Goal: Check status: Check status

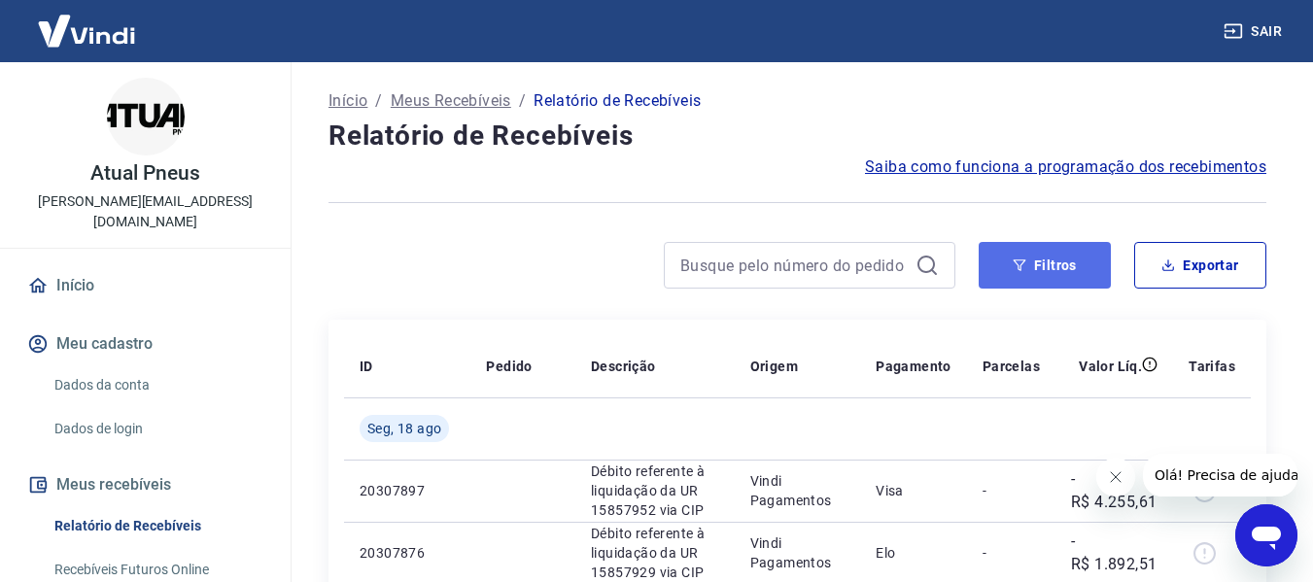
click at [1064, 252] on button "Filtros" at bounding box center [1045, 265] width 132 height 47
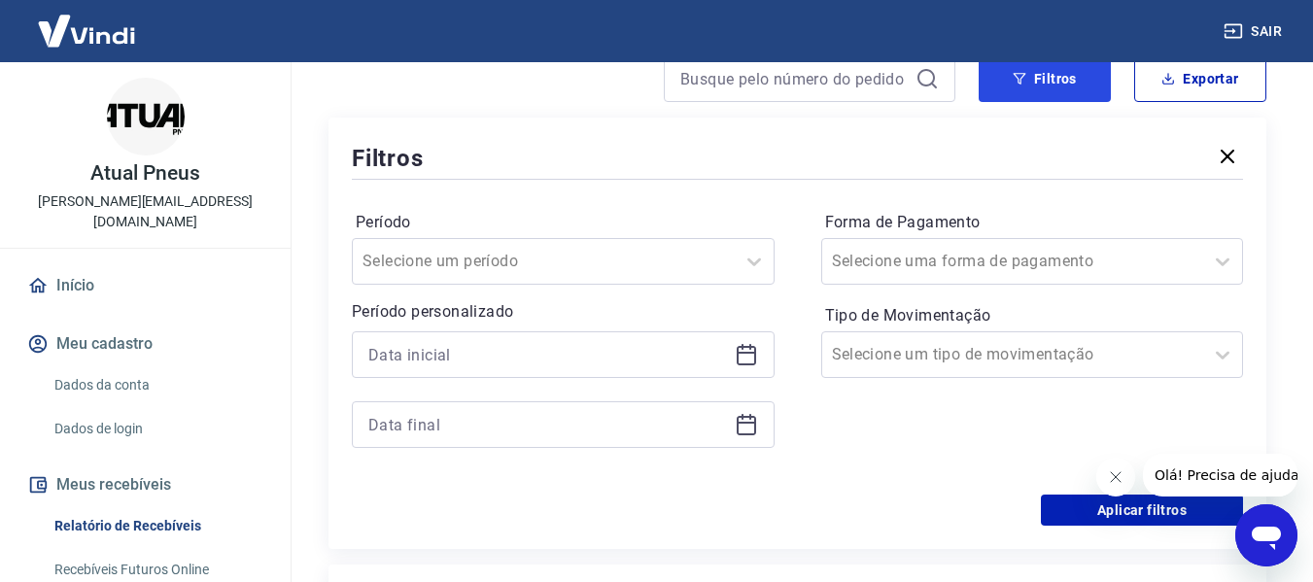
scroll to position [194, 0]
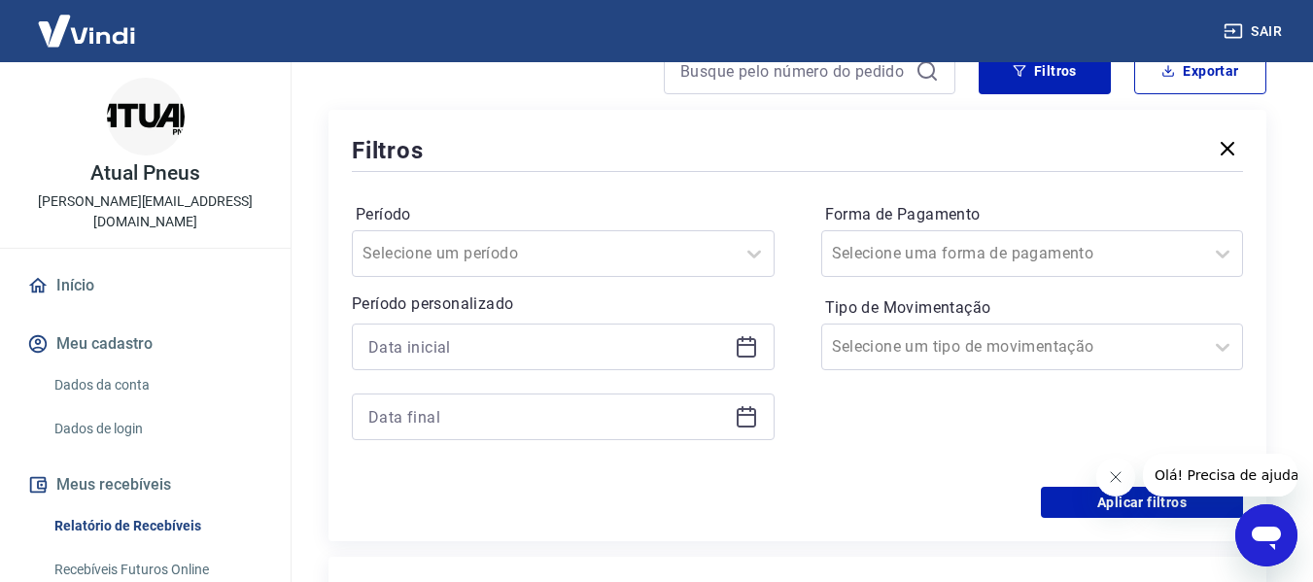
click at [748, 356] on icon at bounding box center [746, 347] width 19 height 19
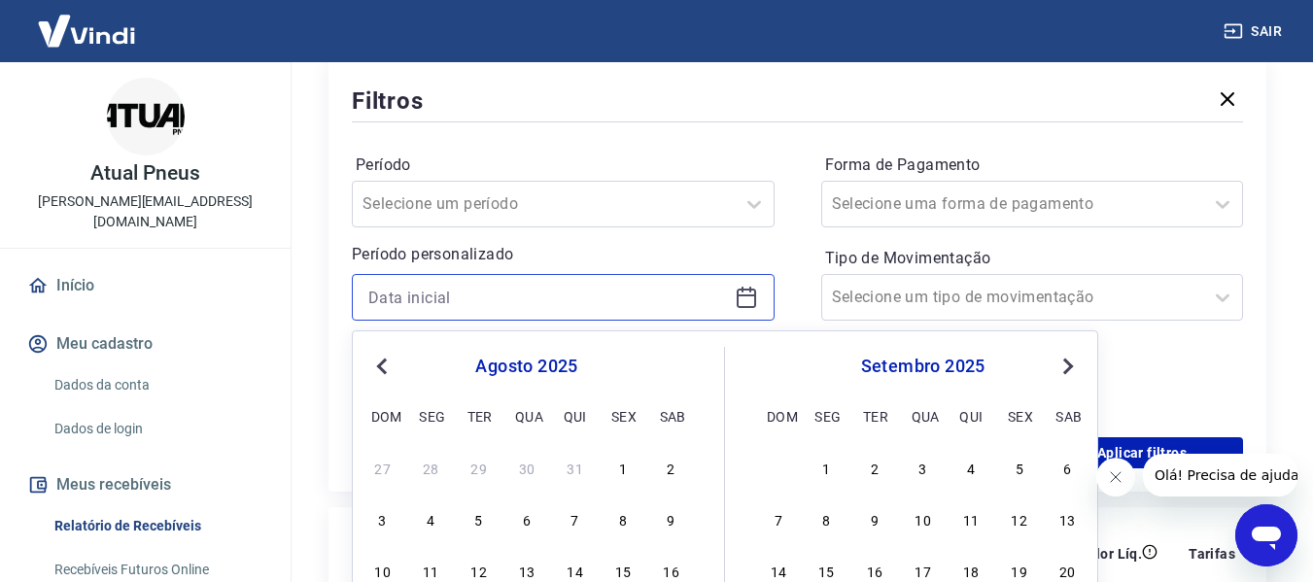
scroll to position [292, 0]
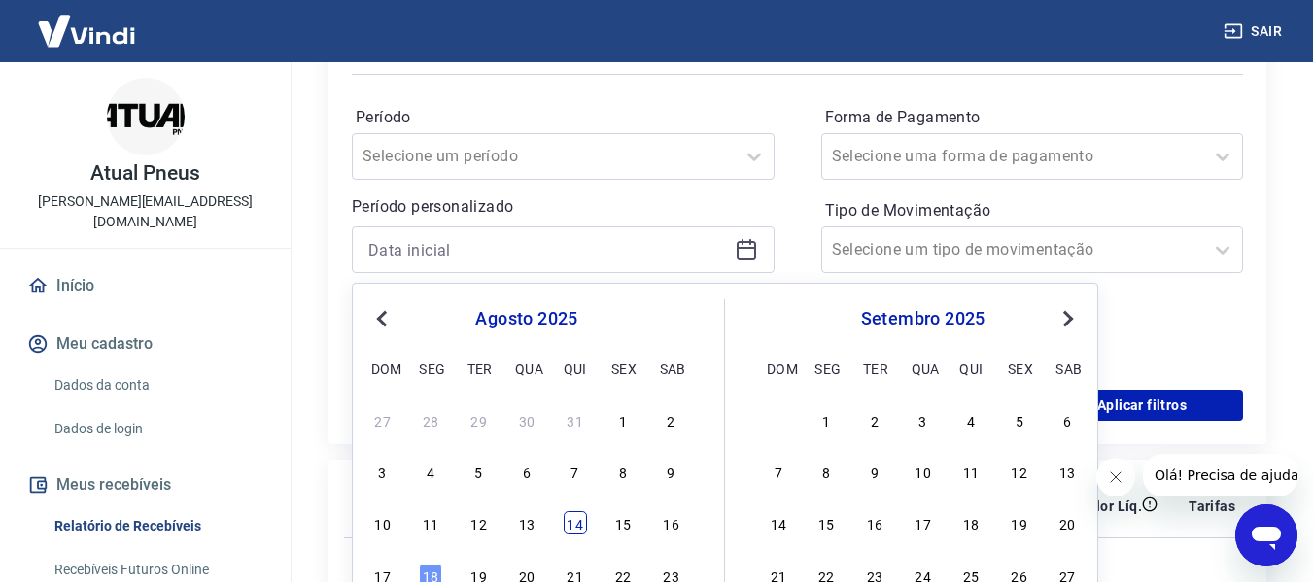
click at [578, 521] on div "14" at bounding box center [575, 522] width 23 height 23
type input "[DATE]"
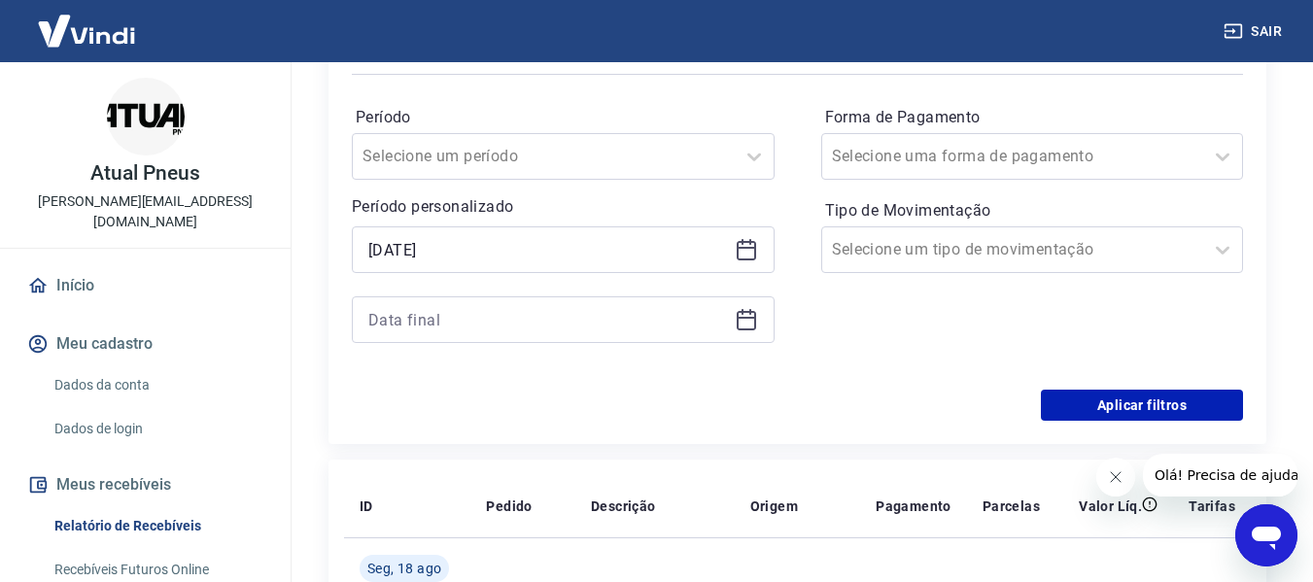
click at [578, 521] on th "Descrição" at bounding box center [654, 506] width 159 height 62
click at [747, 323] on icon at bounding box center [746, 319] width 23 height 23
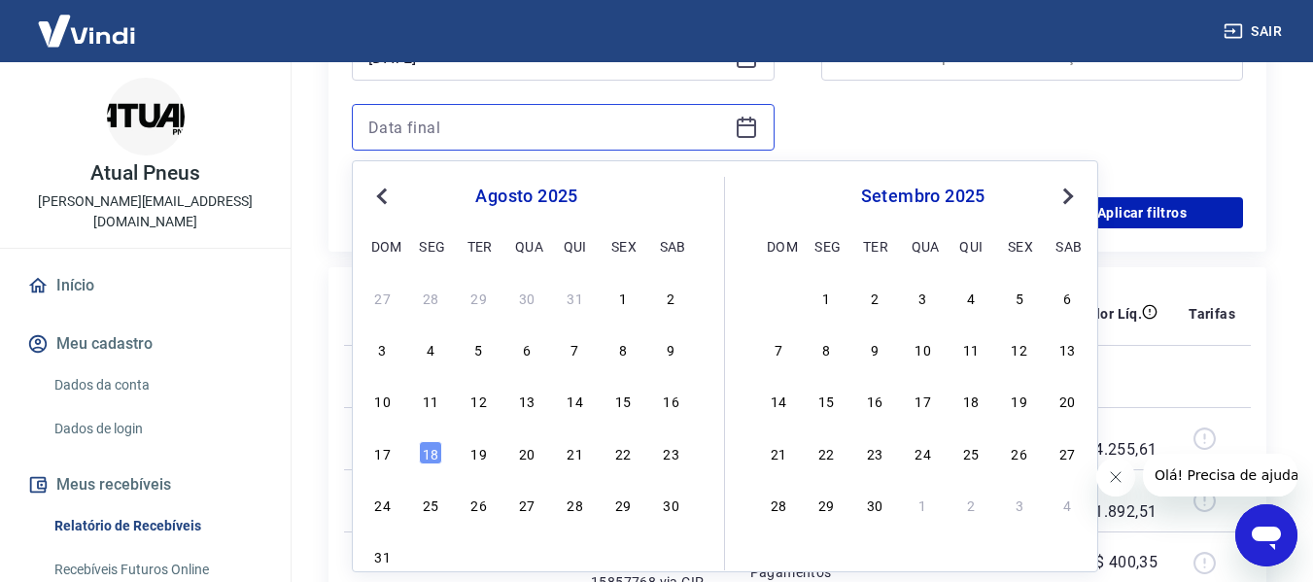
scroll to position [486, 0]
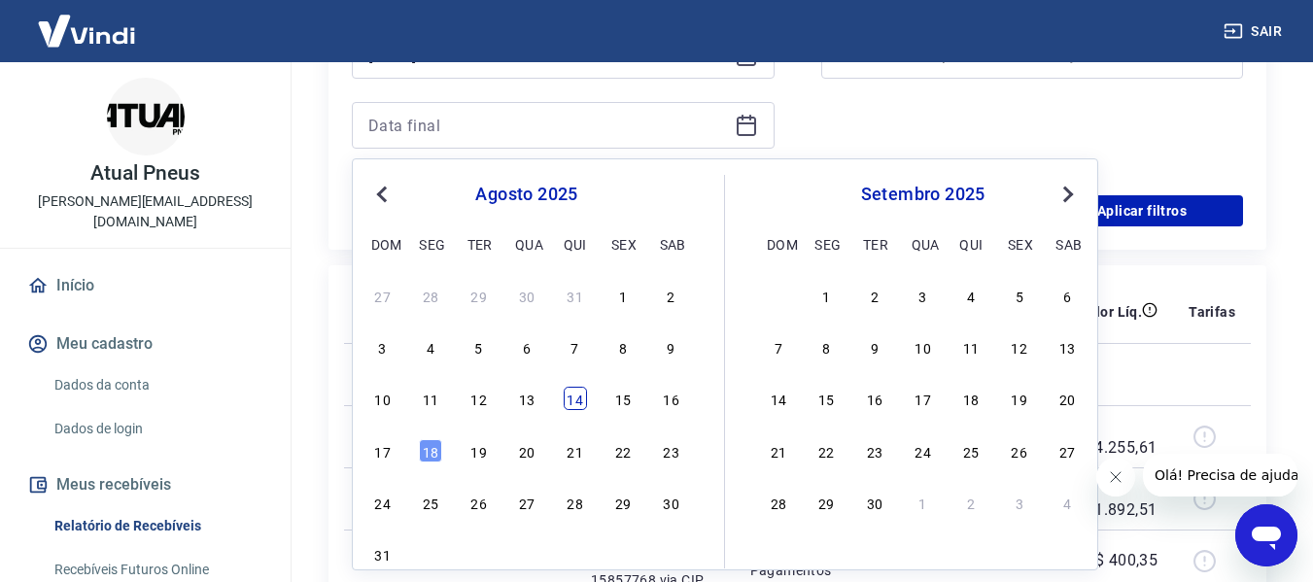
click at [574, 399] on div "14" at bounding box center [575, 398] width 23 height 23
click at [574, 399] on td at bounding box center [522, 374] width 105 height 62
type input "[DATE]"
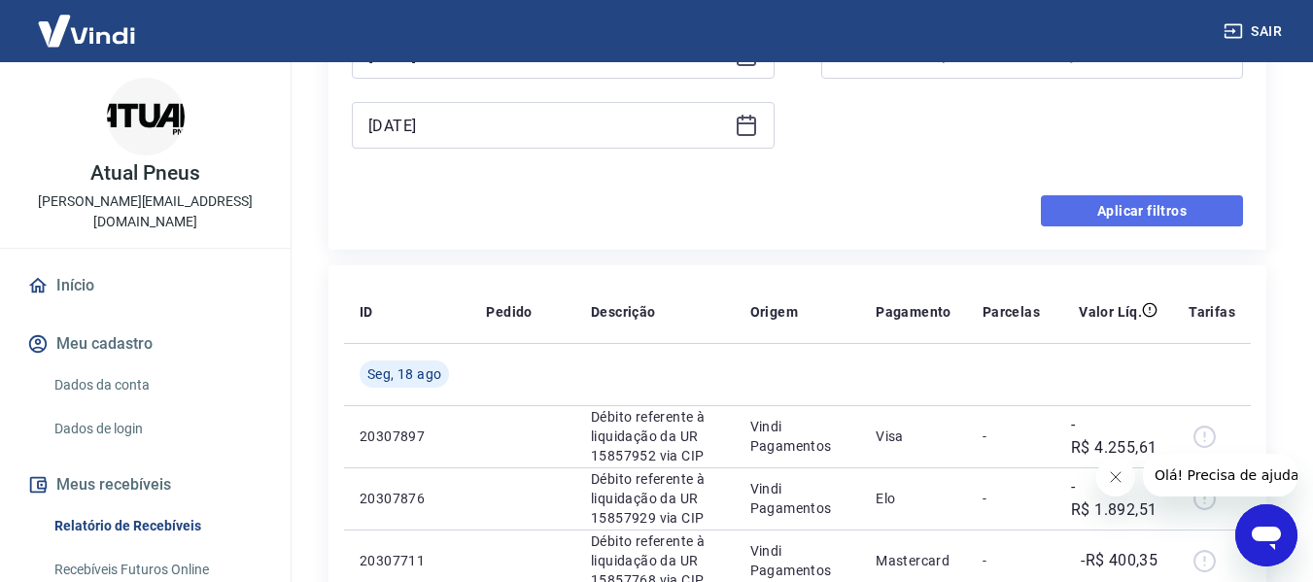
click at [1089, 214] on button "Aplicar filtros" at bounding box center [1142, 210] width 202 height 31
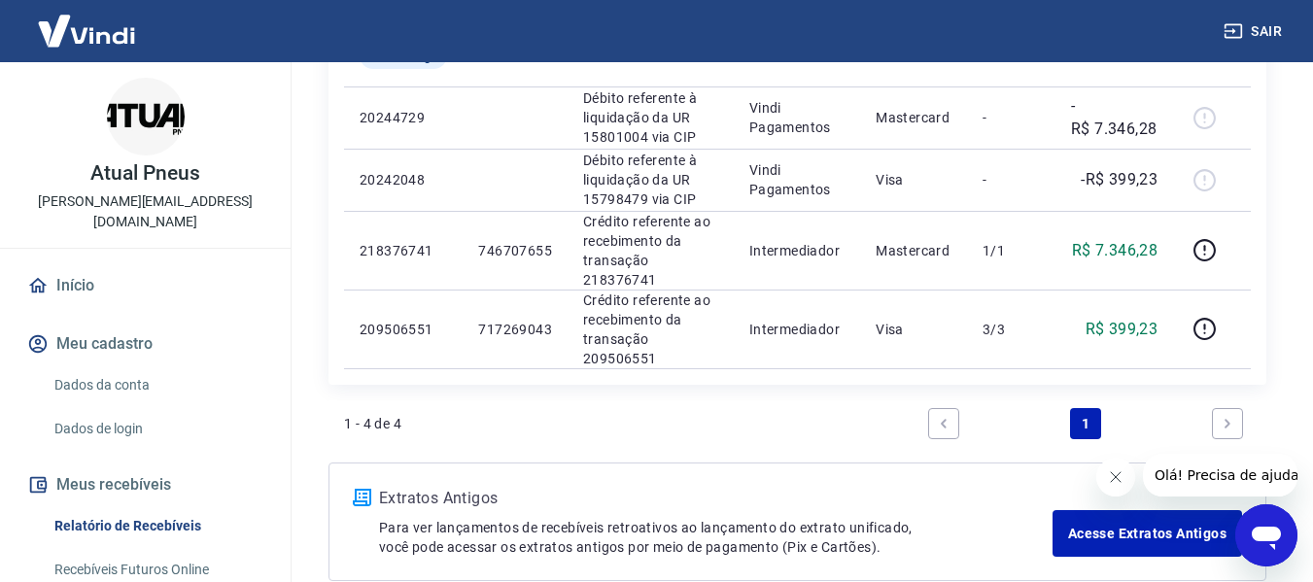
scroll to position [446, 0]
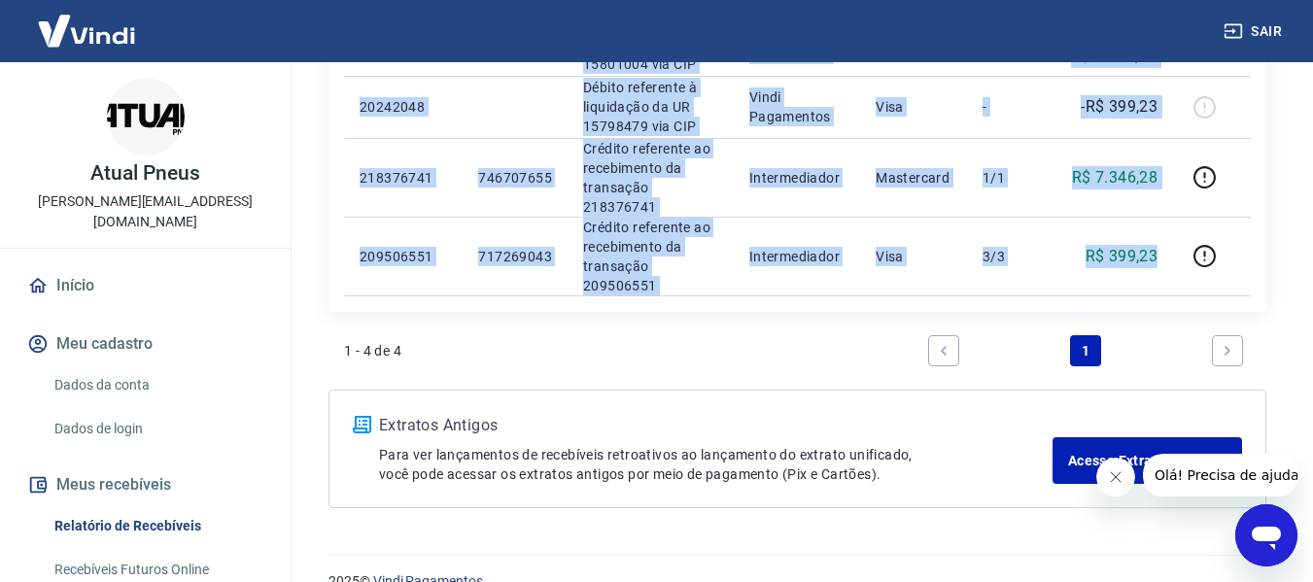
drag, startPoint x: 1169, startPoint y: 236, endPoint x: 317, endPoint y: 222, distance: 852.6
click at [317, 222] on div "Início / Meus Recebíveis / Relatório de Recebíveis Relatório de Recebíveis Saib…" at bounding box center [797, 74] width 985 height 916
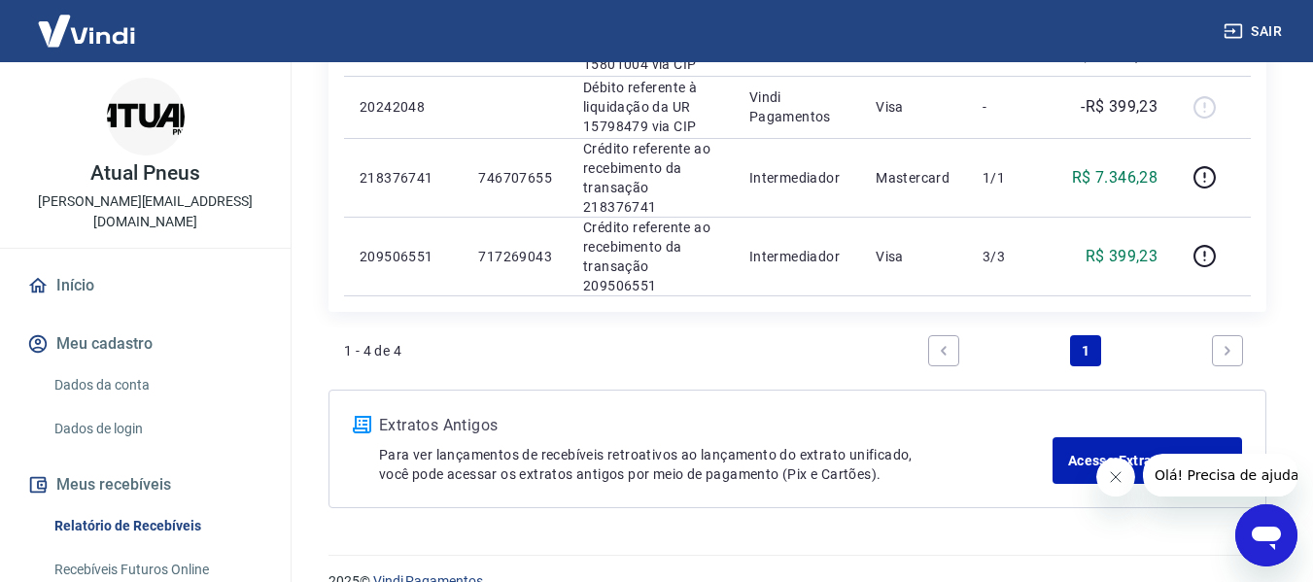
click at [534, 328] on div "1 - 4 de 4 1" at bounding box center [797, 351] width 907 height 47
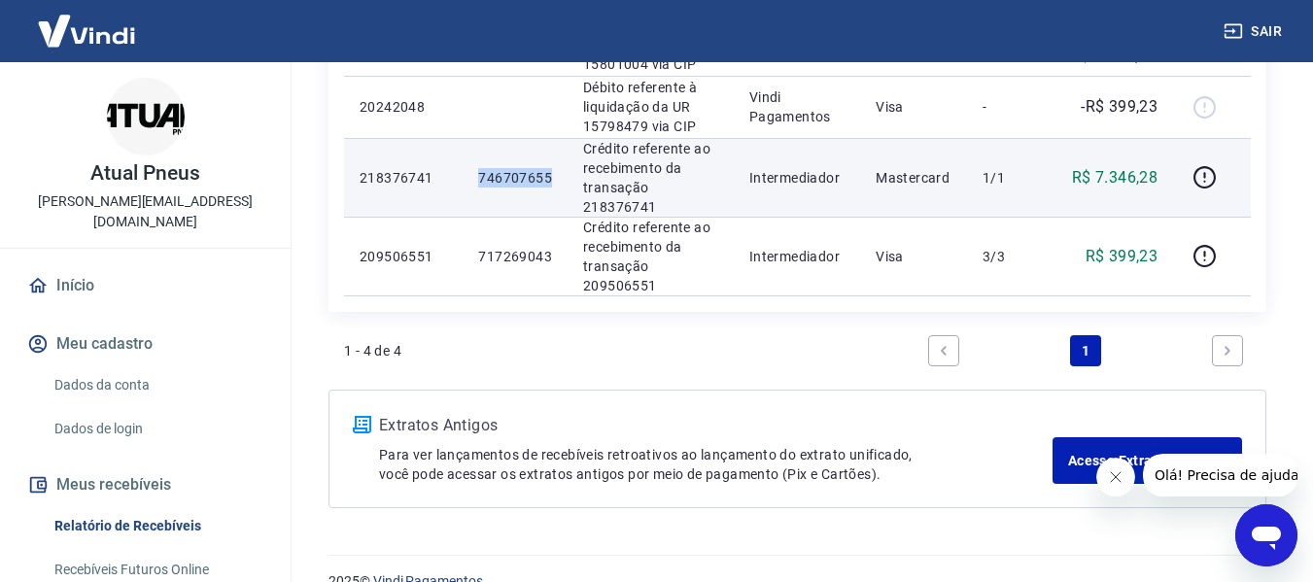
drag, startPoint x: 551, startPoint y: 169, endPoint x: 445, endPoint y: 169, distance: 106.0
click at [445, 169] on tr "218376741 746707655 Crédito referente ao recebimento da transação 218376741 Int…" at bounding box center [797, 177] width 907 height 79
copy tr "746707655"
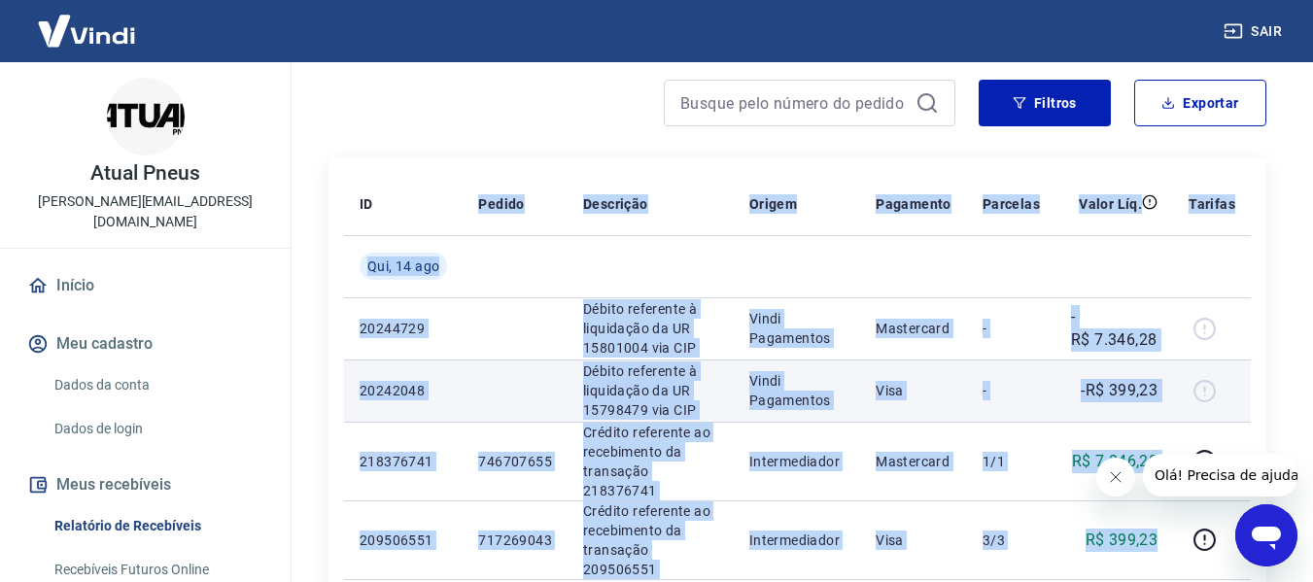
scroll to position [155, 0]
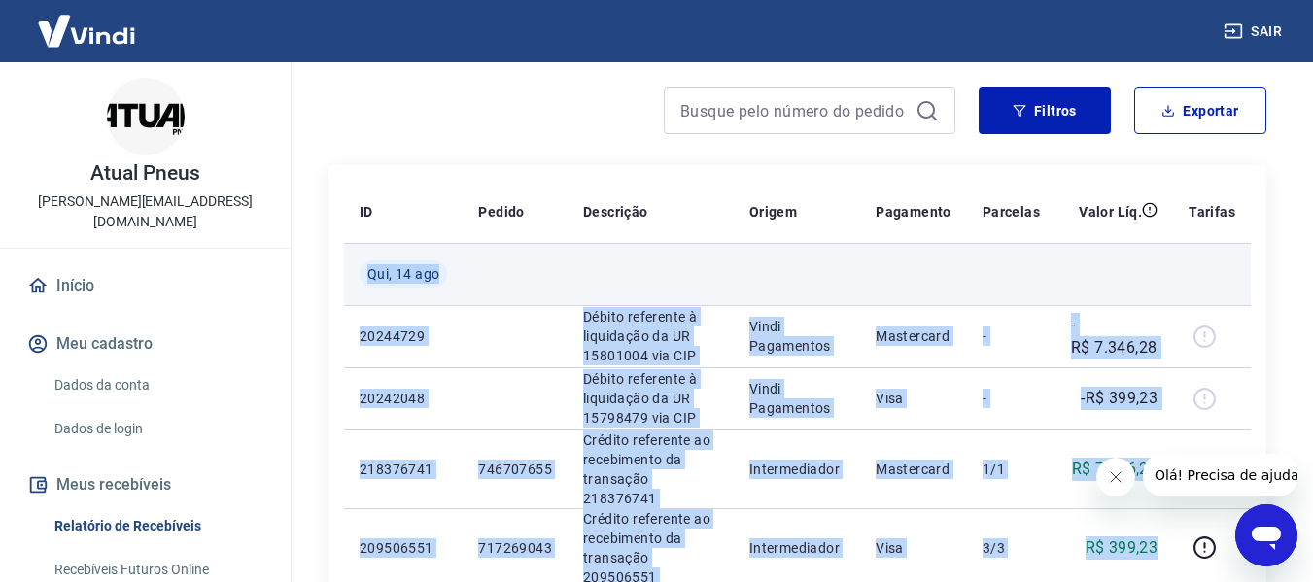
drag, startPoint x: 1163, startPoint y: 328, endPoint x: 355, endPoint y: 278, distance: 809.3
click at [355, 278] on tbody "[DATE] 20244729 Débito referente à liquidação da UR 15801004 via CIP Vindi Paga…" at bounding box center [797, 415] width 907 height 344
